Goal: Check status: Check status

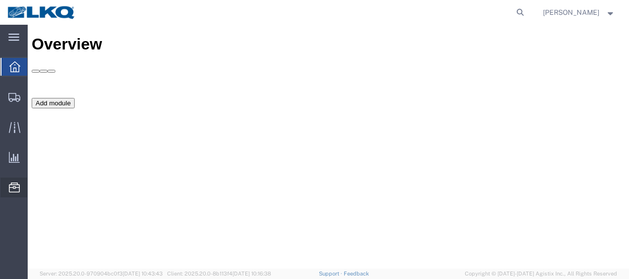
click at [0, 0] on span "Location Appointment" at bounding box center [0, 0] width 0 height 0
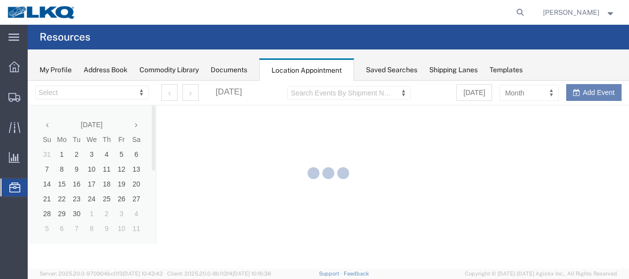
select select "27578"
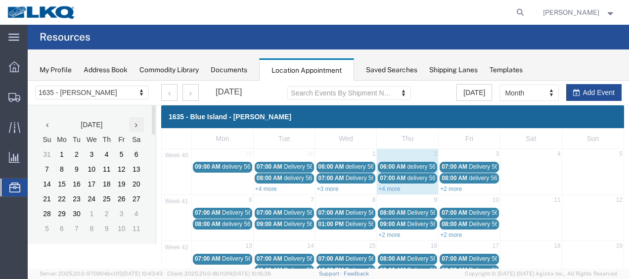
click at [137, 125] on th at bounding box center [136, 124] width 15 height 15
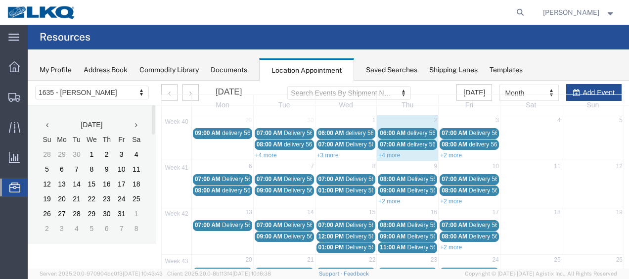
scroll to position [49, 0]
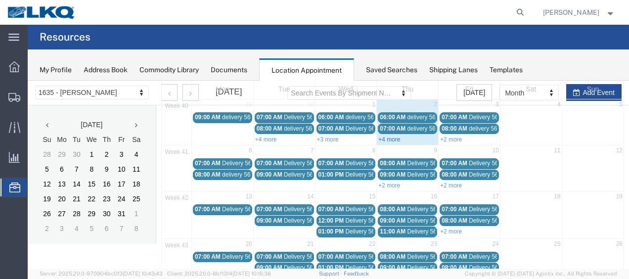
click at [392, 137] on link "+4 more" at bounding box center [389, 139] width 22 height 7
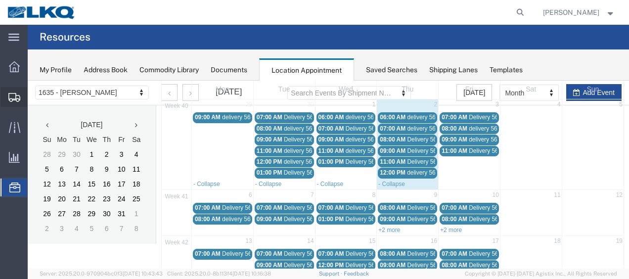
click at [0, 0] on span "Shipment Manager" at bounding box center [0, 0] width 0 height 0
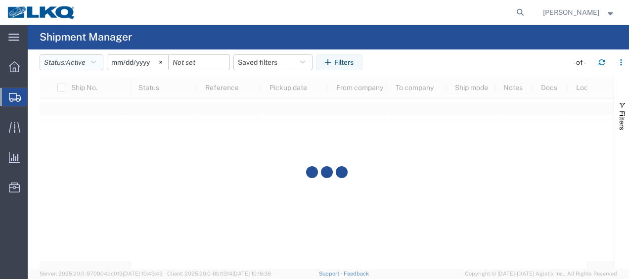
click at [96, 62] on icon "button" at bounding box center [93, 62] width 5 height 7
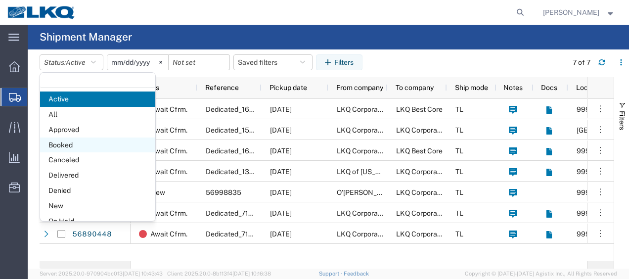
click at [76, 144] on span "Booked" at bounding box center [97, 144] width 115 height 15
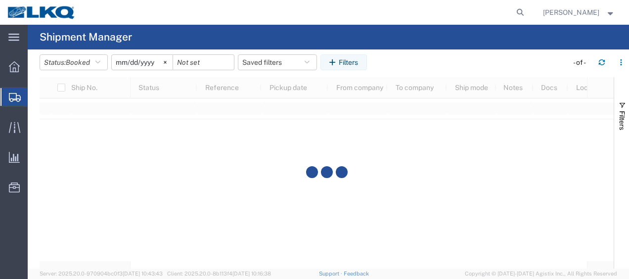
click at [119, 60] on input "[DATE]" at bounding box center [142, 62] width 61 height 15
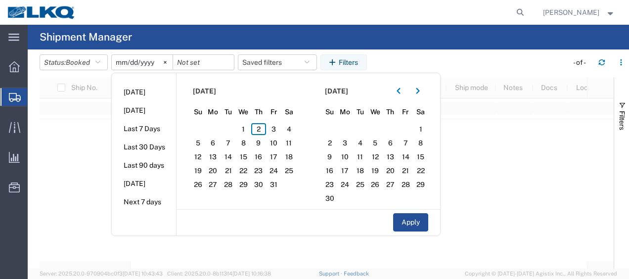
type input "[DATE]"
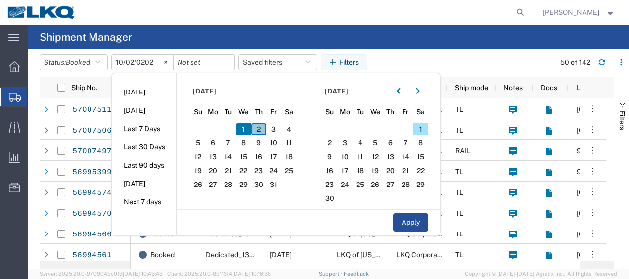
click at [255, 127] on span "2" at bounding box center [258, 129] width 15 height 12
click at [271, 128] on span "3" at bounding box center [273, 129] width 15 height 12
click at [417, 221] on button "Apply" at bounding box center [410, 222] width 35 height 18
type input "[DATE]"
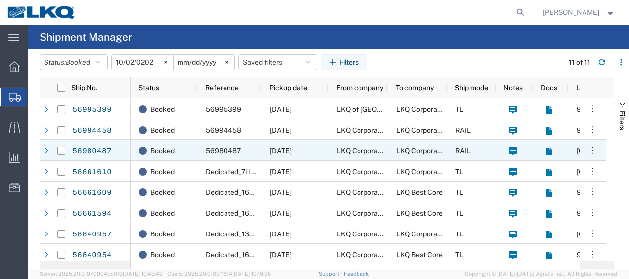
scroll to position [65, 0]
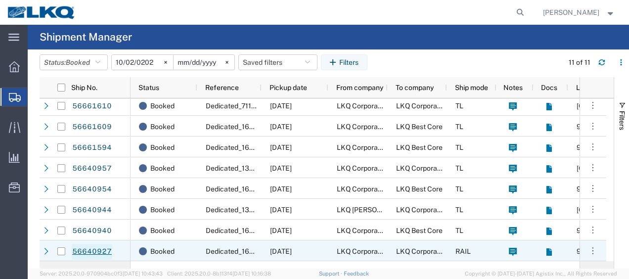
click at [101, 252] on link "56640927" at bounding box center [92, 252] width 41 height 16
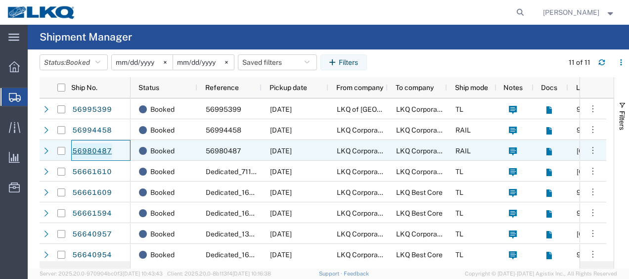
click at [101, 148] on link "56980487" at bounding box center [92, 151] width 41 height 16
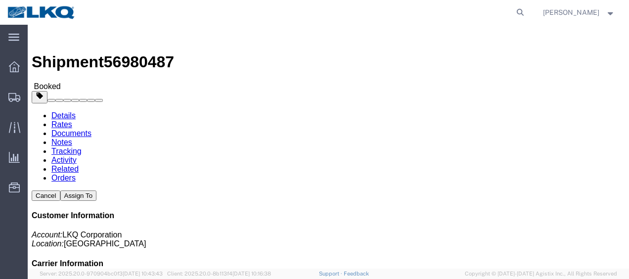
click img
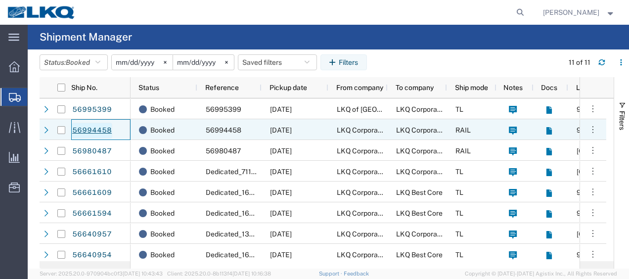
click at [82, 127] on link "56994458" at bounding box center [92, 131] width 41 height 16
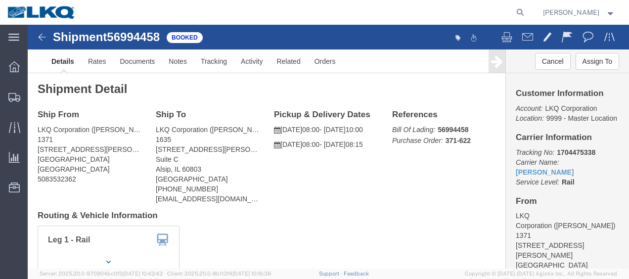
click div "Shipment 56994458 Booked"
click img
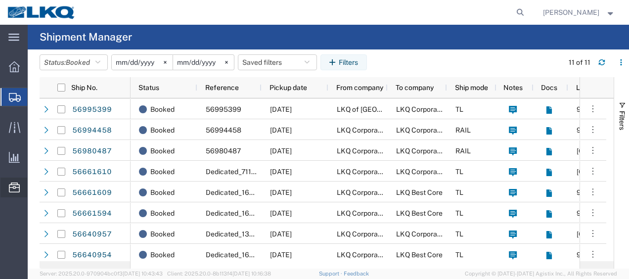
click at [0, 0] on span "Location Appointment" at bounding box center [0, 0] width 0 height 0
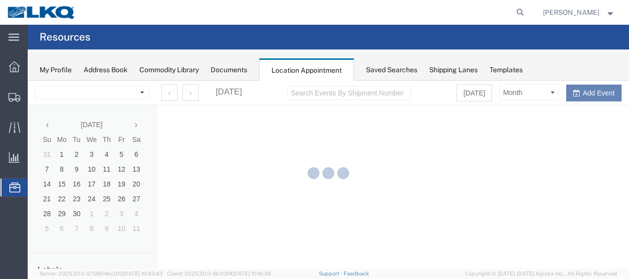
select select "27578"
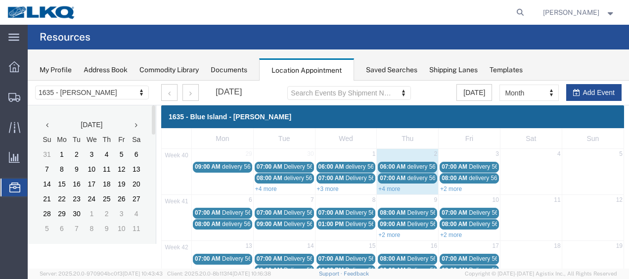
click at [136, 124] on icon at bounding box center [136, 125] width 2 height 7
click at [382, 186] on link "+4 more" at bounding box center [389, 188] width 22 height 7
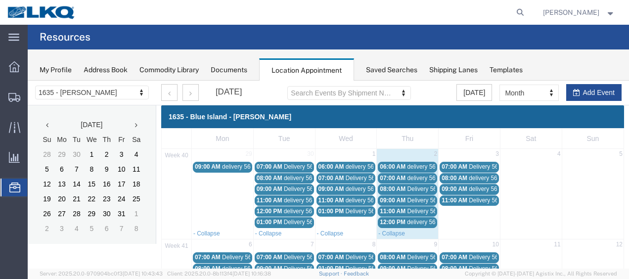
click at [412, 165] on span "delivery 56964799" at bounding box center [431, 166] width 48 height 7
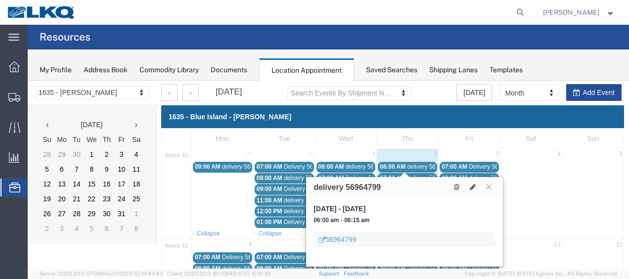
drag, startPoint x: 484, startPoint y: 188, endPoint x: 493, endPoint y: 186, distance: 9.1
click at [487, 188] on button at bounding box center [488, 186] width 13 height 9
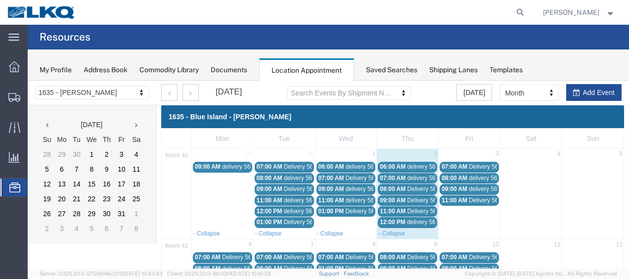
click at [423, 176] on span "delivery 56964713" at bounding box center [431, 178] width 48 height 7
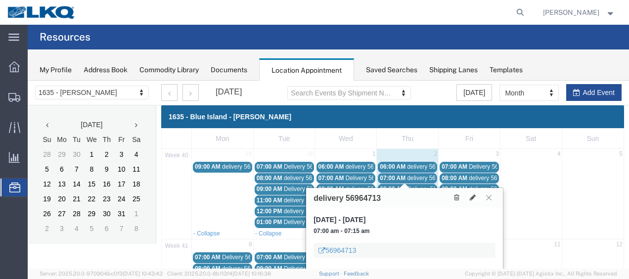
click at [490, 198] on icon at bounding box center [488, 197] width 5 height 6
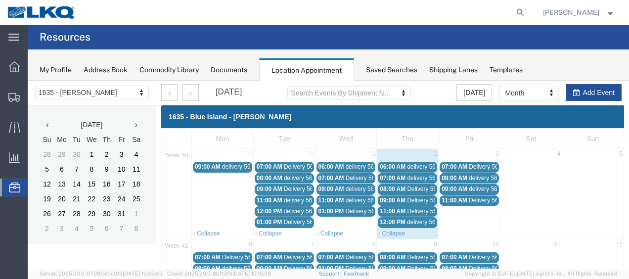
click at [417, 189] on span "Delivery 56621354" at bounding box center [431, 188] width 49 height 7
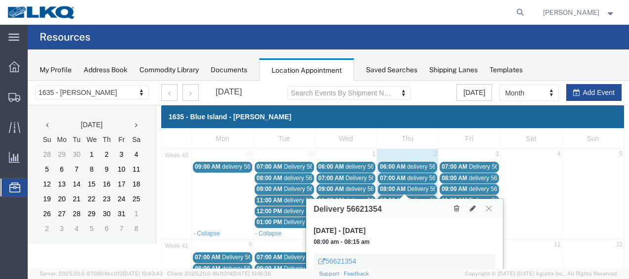
click at [489, 205] on icon at bounding box center [488, 208] width 5 height 6
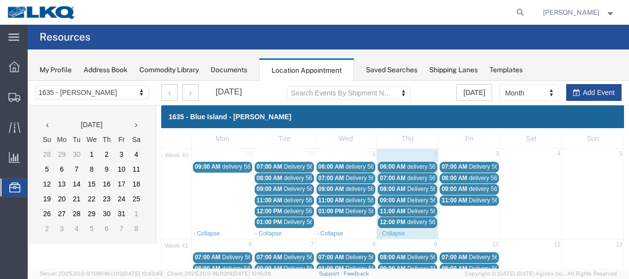
click at [415, 198] on span "Delivery 56621373" at bounding box center [431, 200] width 49 height 7
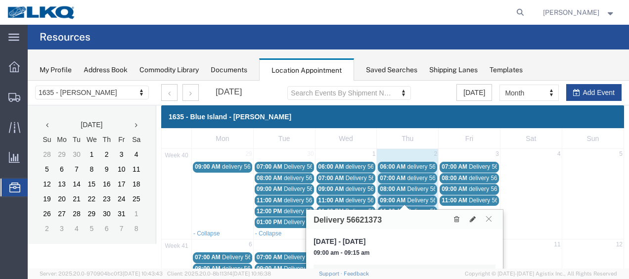
click at [491, 219] on button at bounding box center [488, 218] width 13 height 9
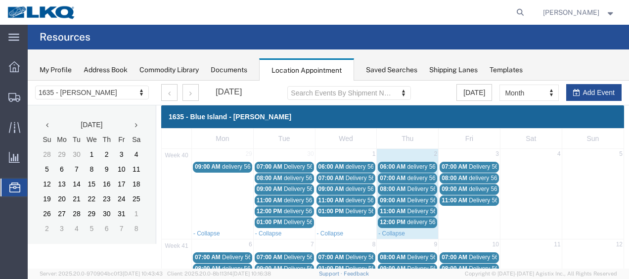
click at [421, 210] on span "Delivery 56621367" at bounding box center [431, 211] width 49 height 7
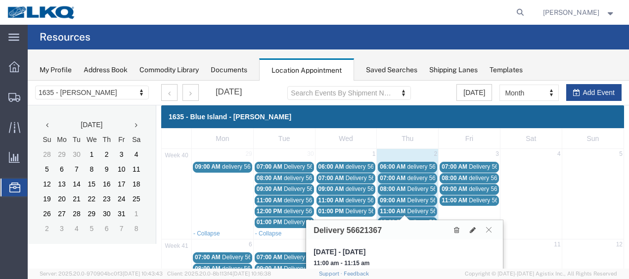
click at [488, 227] on icon at bounding box center [488, 229] width 5 height 6
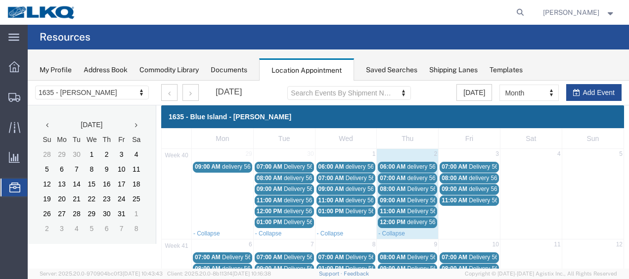
click at [411, 221] on span "delivery 56978629" at bounding box center [431, 222] width 48 height 7
